Goal: Task Accomplishment & Management: Manage account settings

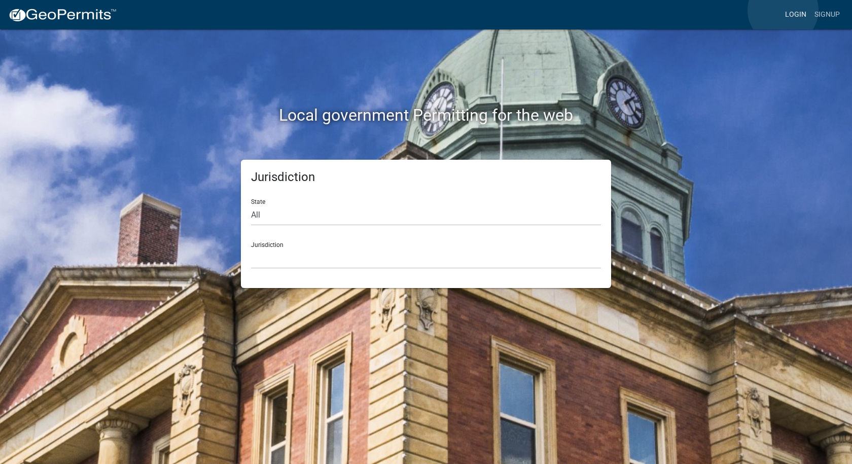
click at [783, 10] on link "Login" at bounding box center [795, 14] width 29 height 19
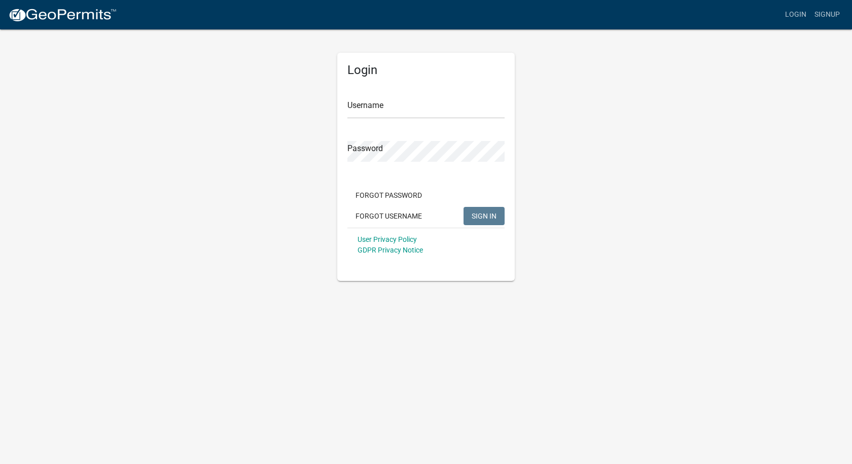
click at [499, 96] on div "Username" at bounding box center [425, 101] width 157 height 35
click at [484, 103] on input "Username" at bounding box center [425, 108] width 157 height 21
type input "[PERSON_NAME][EMAIL_ADDRESS][PERSON_NAME][DOMAIN_NAME]"
click at [464, 207] on button "SIGN IN" at bounding box center [484, 216] width 41 height 18
